Goal: Task Accomplishment & Management: Complete application form

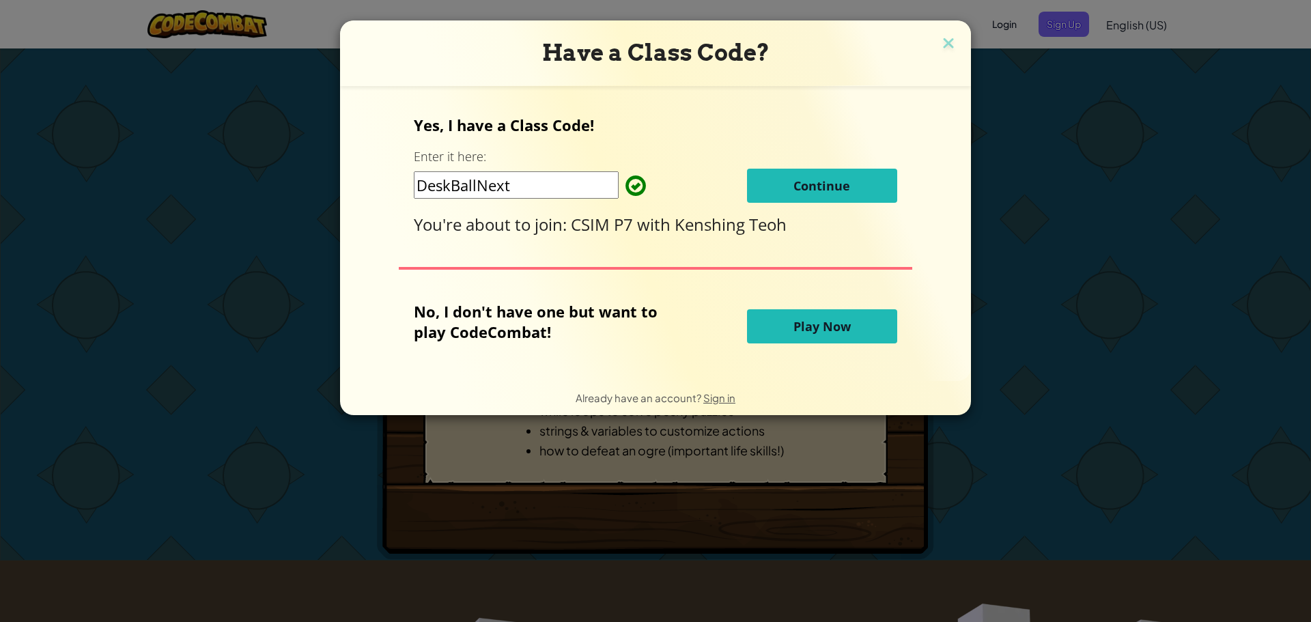
click at [874, 183] on button "Continue" at bounding box center [822, 186] width 150 height 34
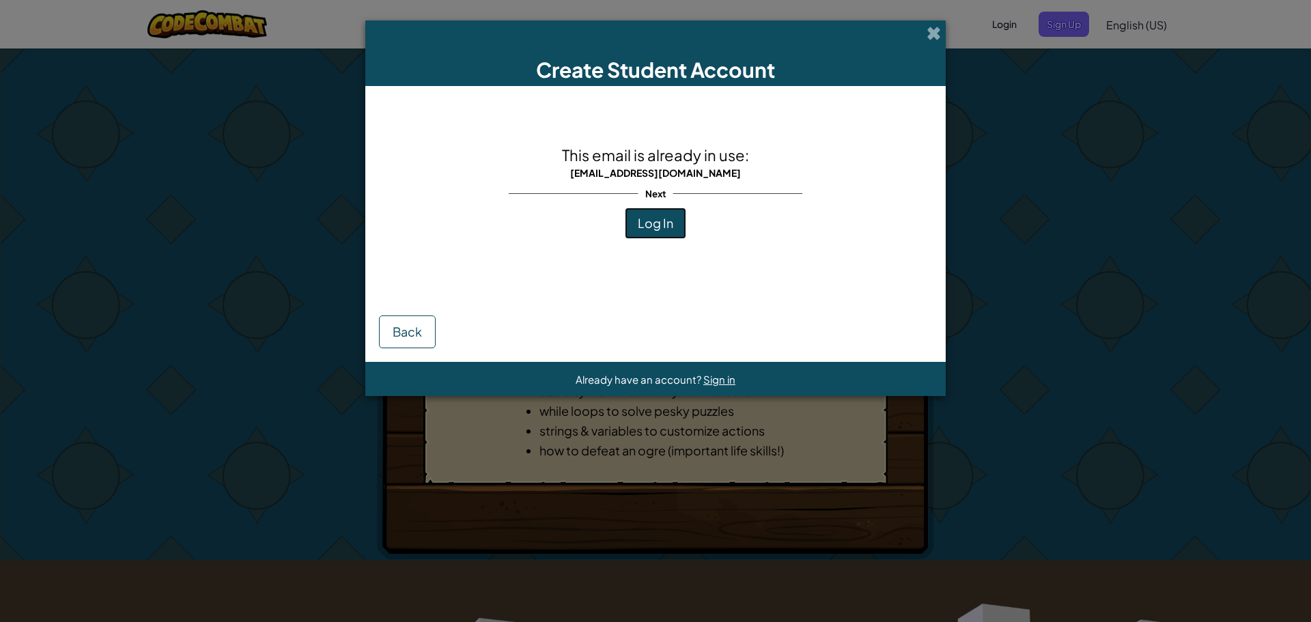
click at [667, 232] on button "Log In" at bounding box center [655, 223] width 61 height 31
